Goal: Check status: Check status

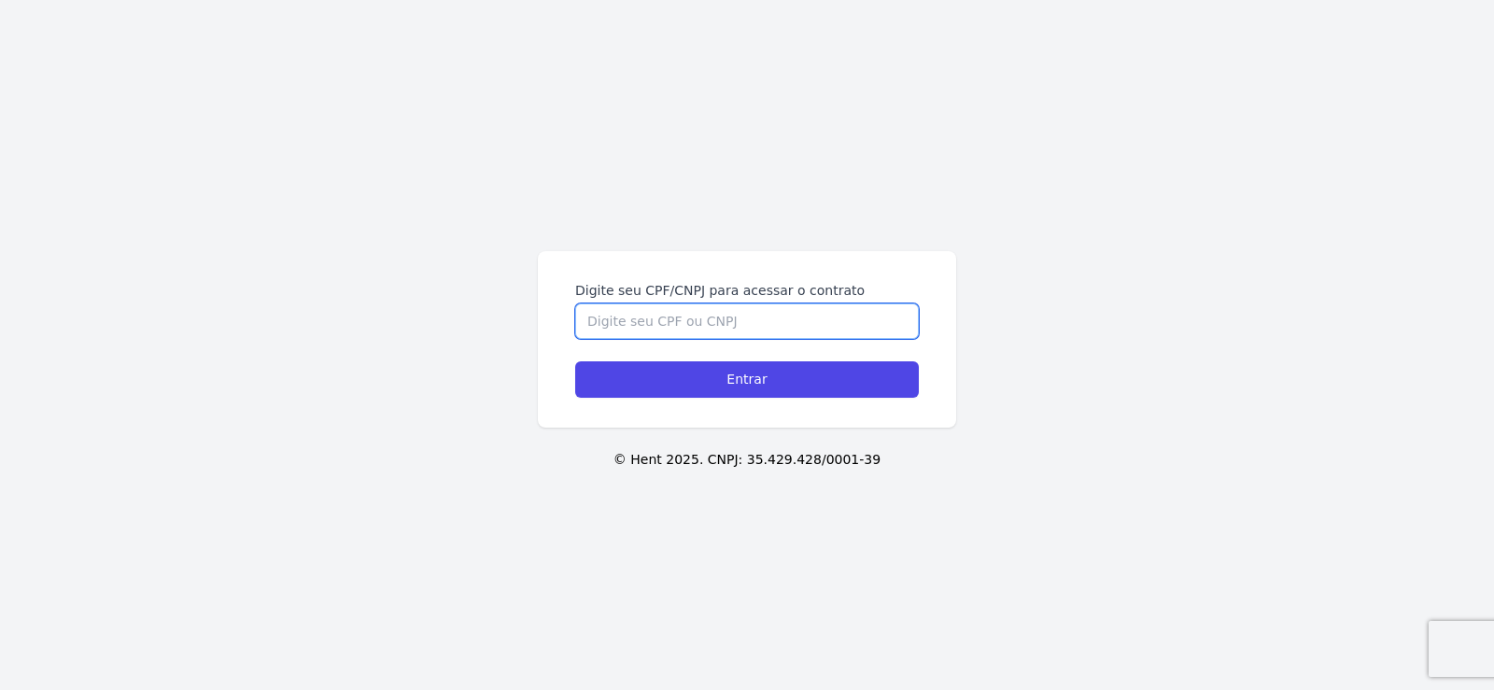
click at [734, 332] on input "Digite seu CPF/CNPJ para acessar o contrato" at bounding box center [747, 321] width 344 height 35
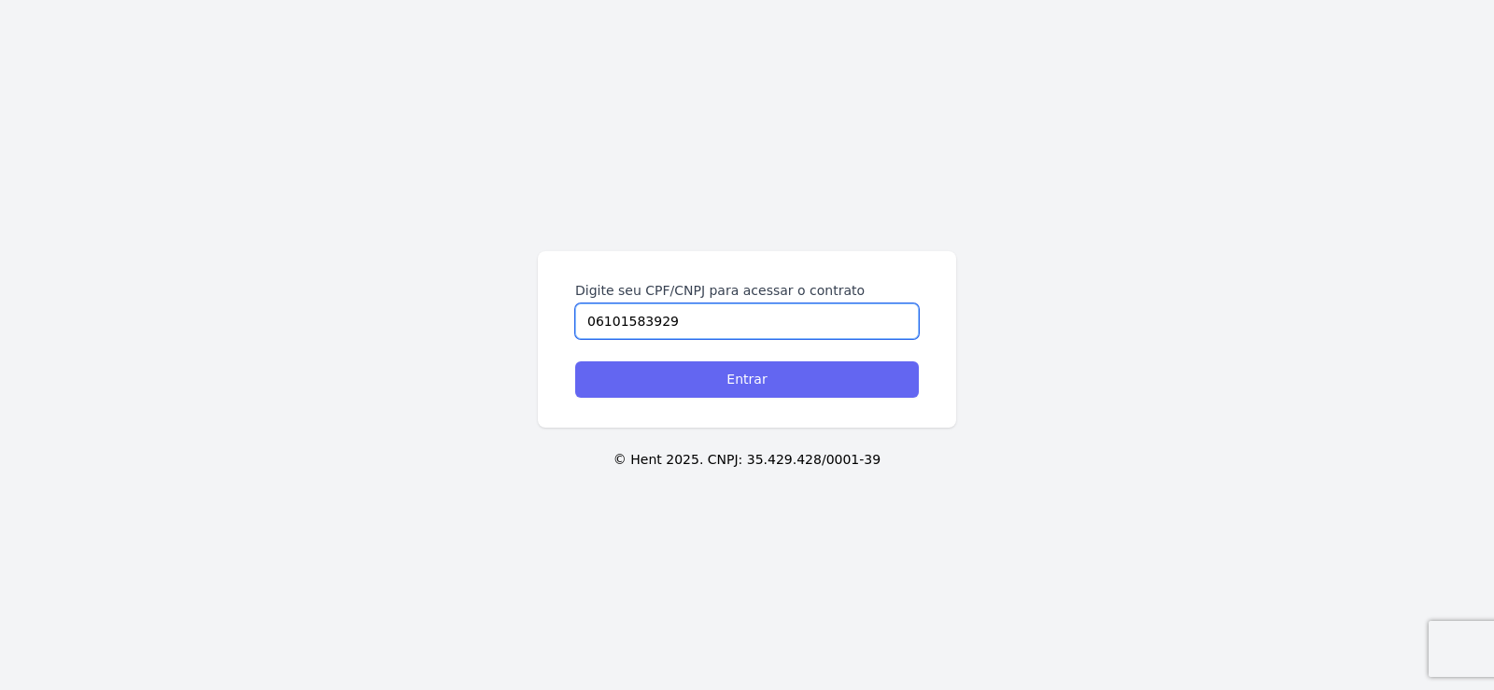
type input "06101583929"
click at [769, 380] on input "Entrar" at bounding box center [747, 379] width 344 height 36
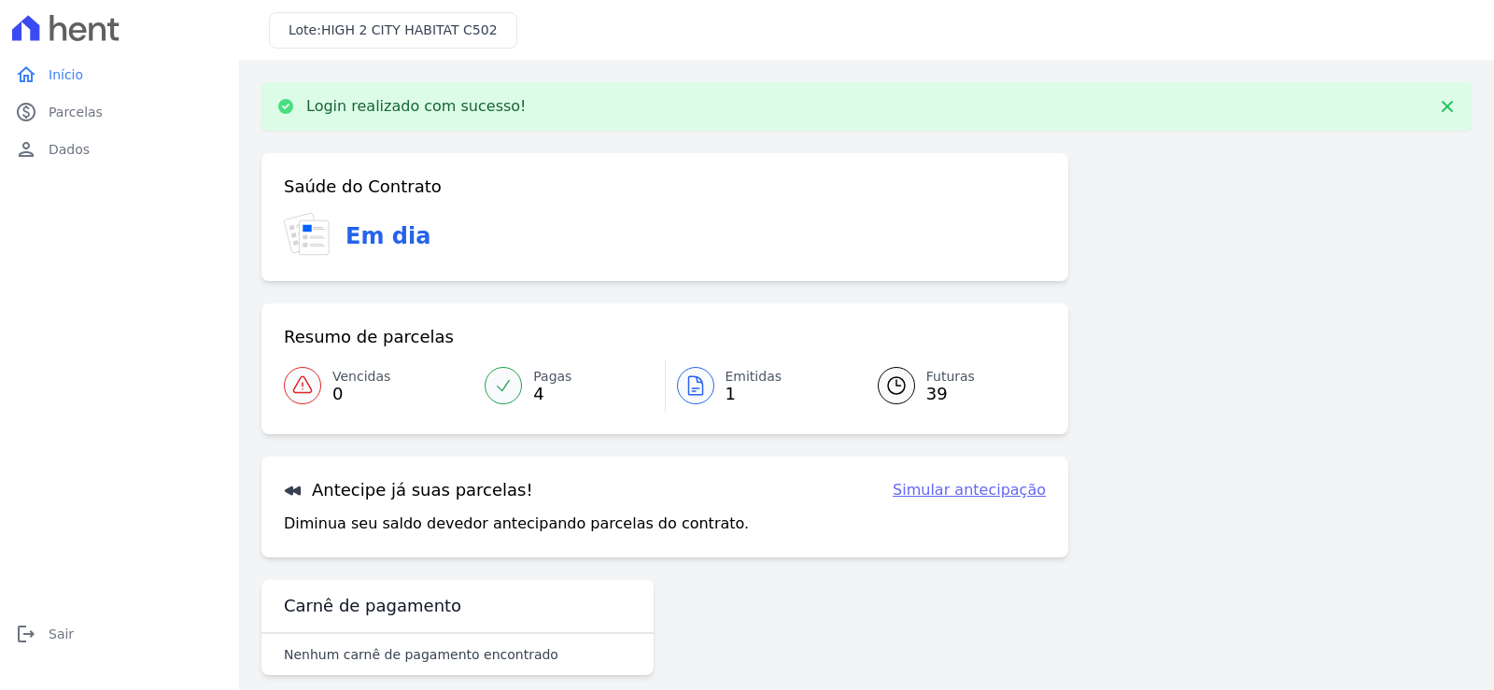
click at [701, 389] on icon at bounding box center [696, 386] width 22 height 22
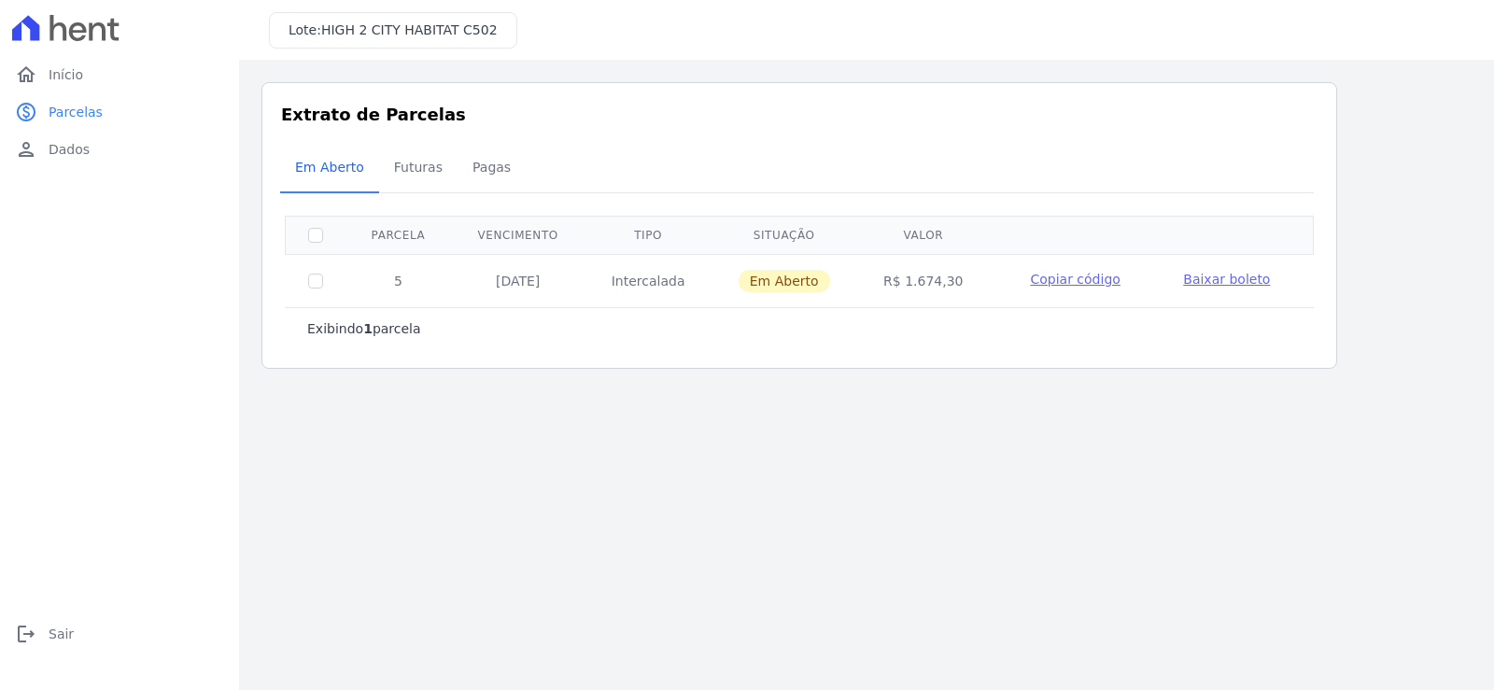
click at [1088, 294] on td "Copiar código" at bounding box center [1075, 279] width 171 height 49
click at [1088, 281] on span "Copiar código" at bounding box center [1075, 279] width 90 height 15
